Goal: Find contact information: Find contact information

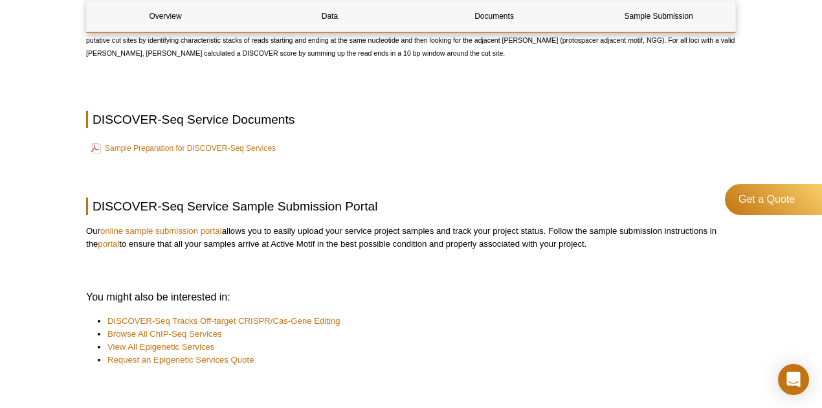
scroll to position [2163, 0]
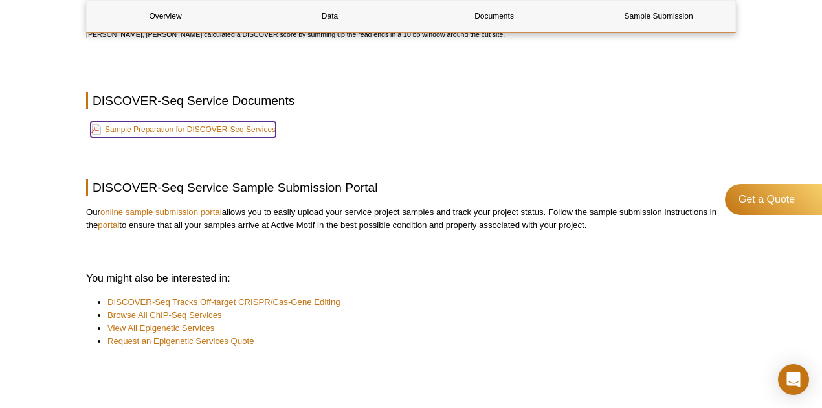
click at [229, 137] on link "Sample Preparation for DISCOVER-Seq Services" at bounding box center [183, 130] width 185 height 16
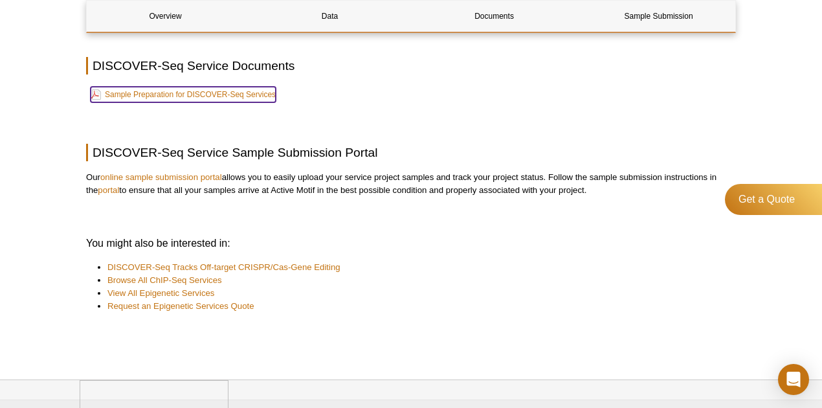
scroll to position [2293, 0]
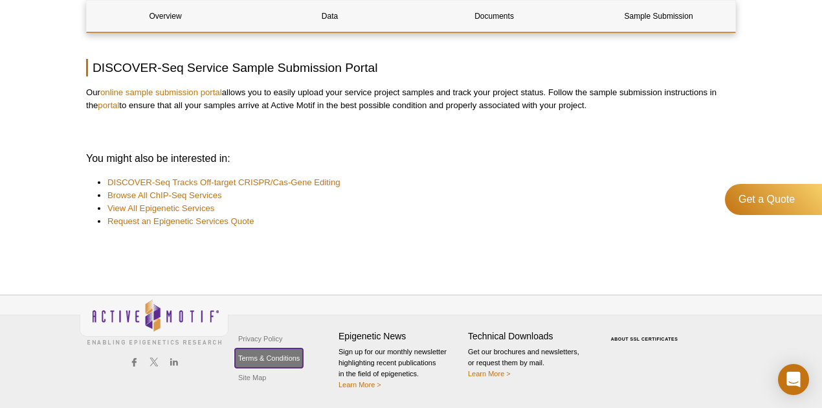
click at [281, 359] on link "Terms & Conditions" at bounding box center [269, 357] width 68 height 19
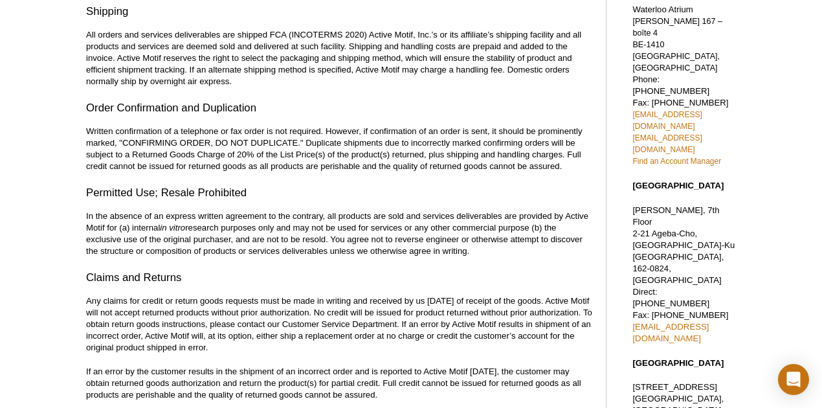
scroll to position [282, 0]
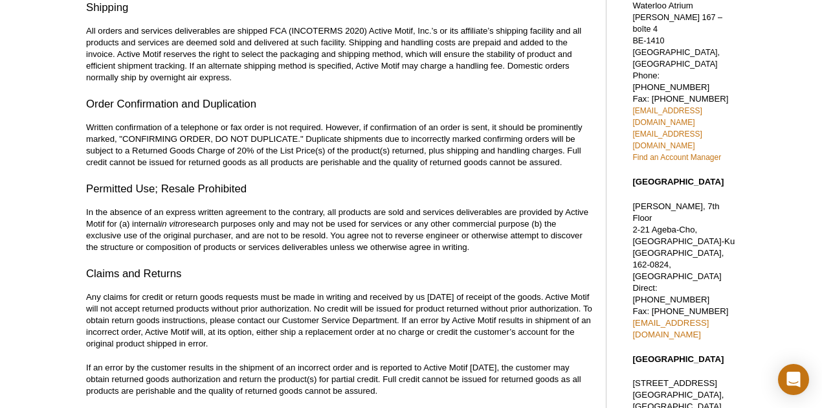
drag, startPoint x: 742, startPoint y: 290, endPoint x: 630, endPoint y: 294, distance: 111.4
copy link "[EMAIL_ADDRESS][DOMAIN_NAME]"
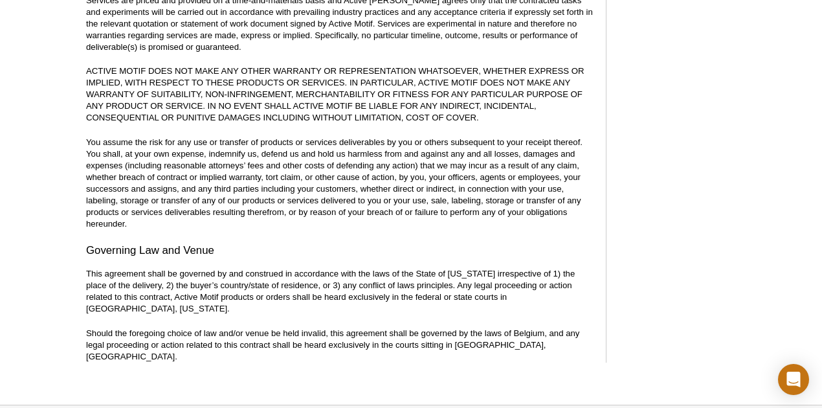
scroll to position [795, 0]
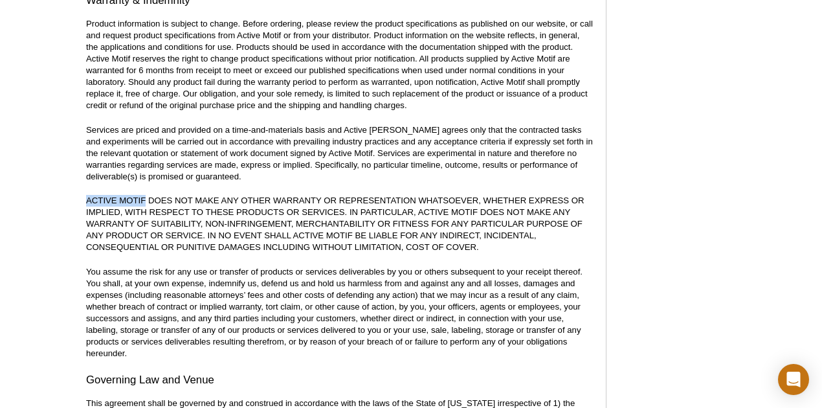
drag, startPoint x: 87, startPoint y: 202, endPoint x: 146, endPoint y: 201, distance: 58.9
click at [146, 201] on p "ACTIVE MOTIF DOES NOT MAKE ANY OTHER WARRANTY OR REPRESENTATION WHATSOEVER, WHE…" at bounding box center [339, 224] width 507 height 58
copy p "ACTIVE MOTIF"
click at [465, 318] on p "You assume the risk for any use or transfer of products or services deliverable…" at bounding box center [339, 312] width 507 height 93
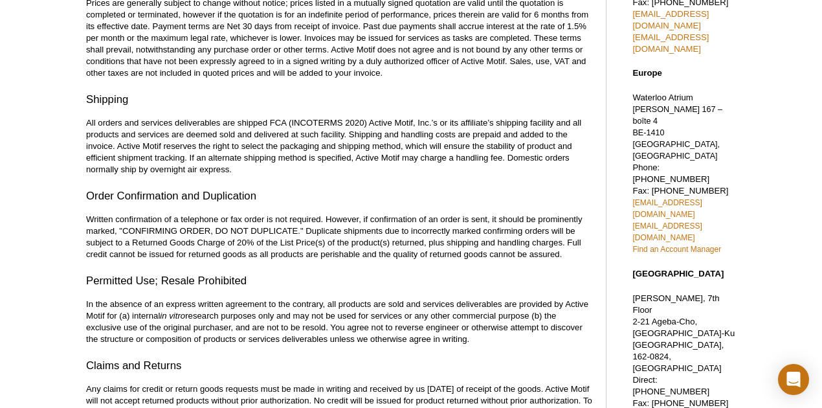
scroll to position [0, 0]
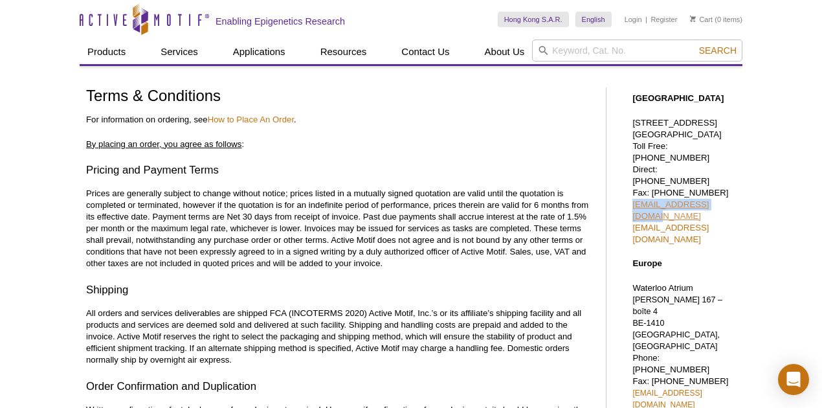
drag, startPoint x: 723, startPoint y: 191, endPoint x: 632, endPoint y: 196, distance: 90.7
click at [632, 196] on p "1914 Palomar Oaks Way, Suite 150 Carlsbad, CA 92008 Toll Free: 877 222 9543 Dir…" at bounding box center [684, 181] width 104 height 128
copy link "sales@activemotif.com"
drag, startPoint x: 756, startPoint y: 206, endPoint x: 630, endPoint y: 208, distance: 126.2
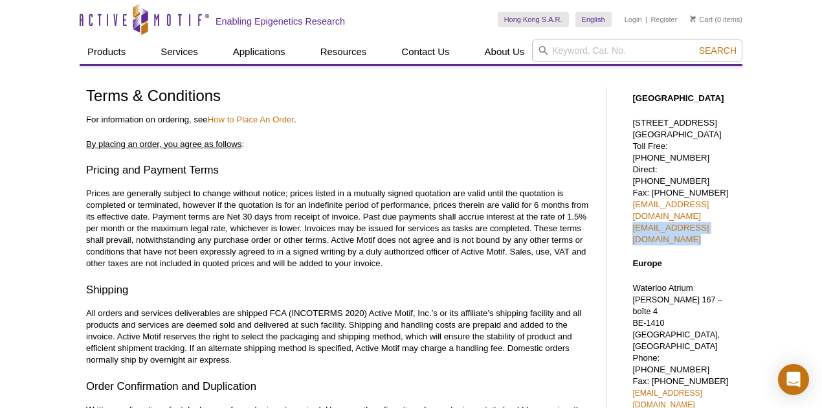
copy link "tech_service@activemotif.com"
click at [721, 135] on p "1914 Palomar Oaks Way, Suite 150 Carlsbad, CA 92008 Toll Free: 877 222 9543 Dir…" at bounding box center [684, 181] width 104 height 128
drag, startPoint x: 632, startPoint y: 120, endPoint x: 710, endPoint y: 145, distance: 82.3
click at [710, 145] on p "1914 Palomar Oaks Way, Suite 150 Carlsbad, CA 92008 Toll Free: 877 222 9543 Dir…" at bounding box center [684, 181] width 104 height 128
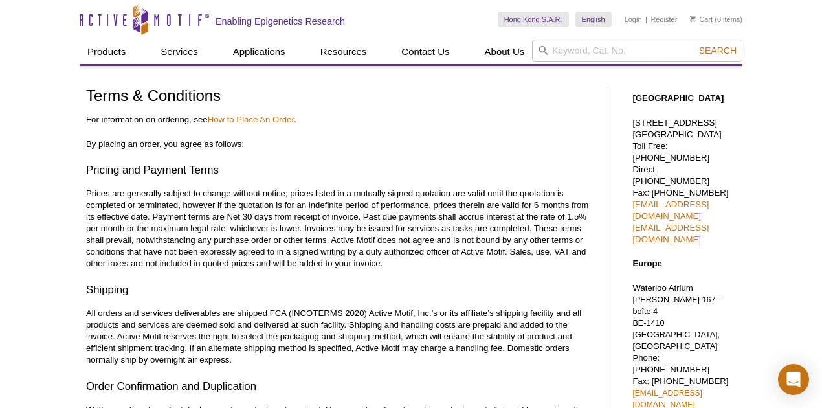
copy p "1914 Palomar Oaks Way, Suite 150 Carlsbad, CA 92008"
click at [731, 159] on p "1914 Palomar Oaks Way, Suite 150 Carlsbad, CA 92008 Toll Free: 877 222 9543 Dir…" at bounding box center [684, 181] width 104 height 128
drag, startPoint x: 660, startPoint y: 168, endPoint x: 720, endPoint y: 168, distance: 60.2
click at [720, 168] on p "1914 Palomar Oaks Way, Suite 150 Carlsbad, CA 92008 Toll Free: 877 222 9543 Dir…" at bounding box center [684, 181] width 104 height 128
copy p "760 431 1263"
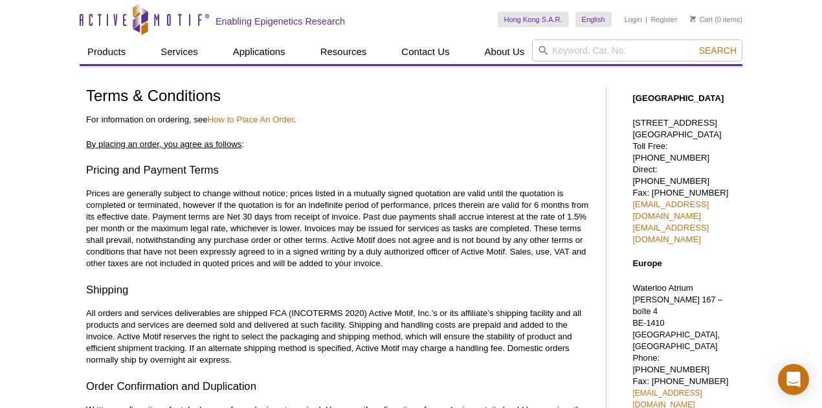
click at [454, 251] on p "Prices are generally subject to change without notice; prices listed in a mutua…" at bounding box center [339, 229] width 507 height 82
